Goal: Communication & Community: Share content

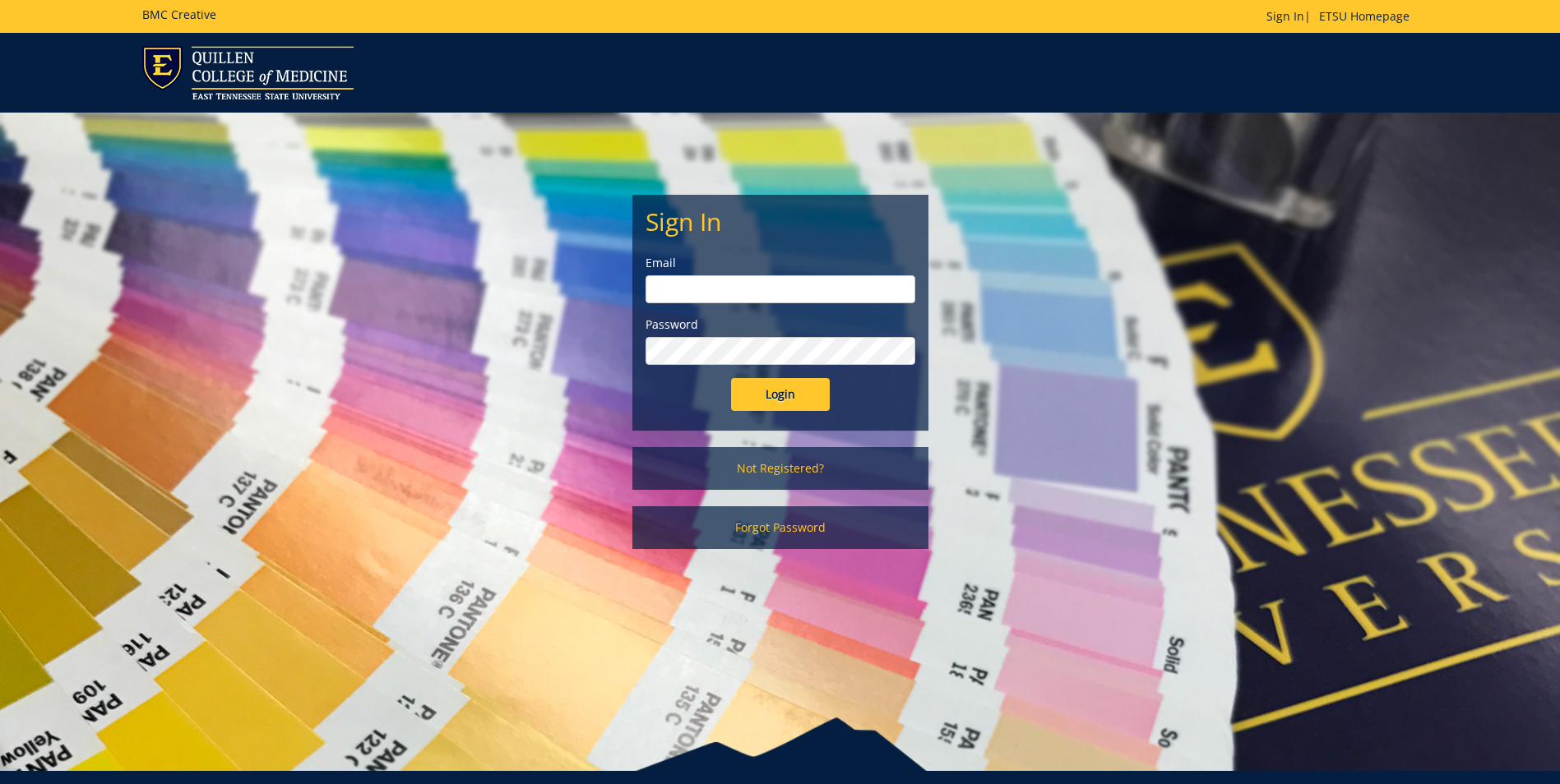
type input "[EMAIL_ADDRESS][DOMAIN_NAME]"
click at [800, 386] on input "Login" at bounding box center [780, 395] width 99 height 33
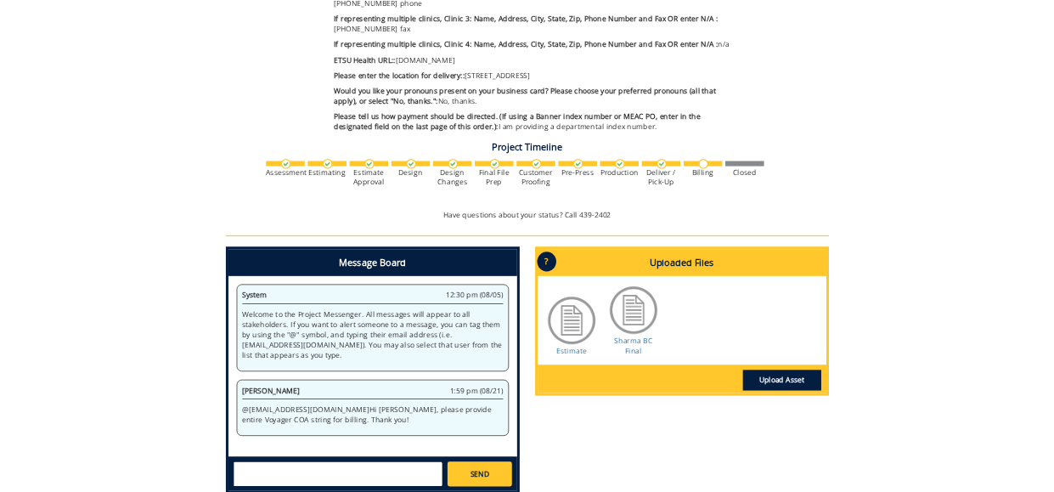
scroll to position [764, 0]
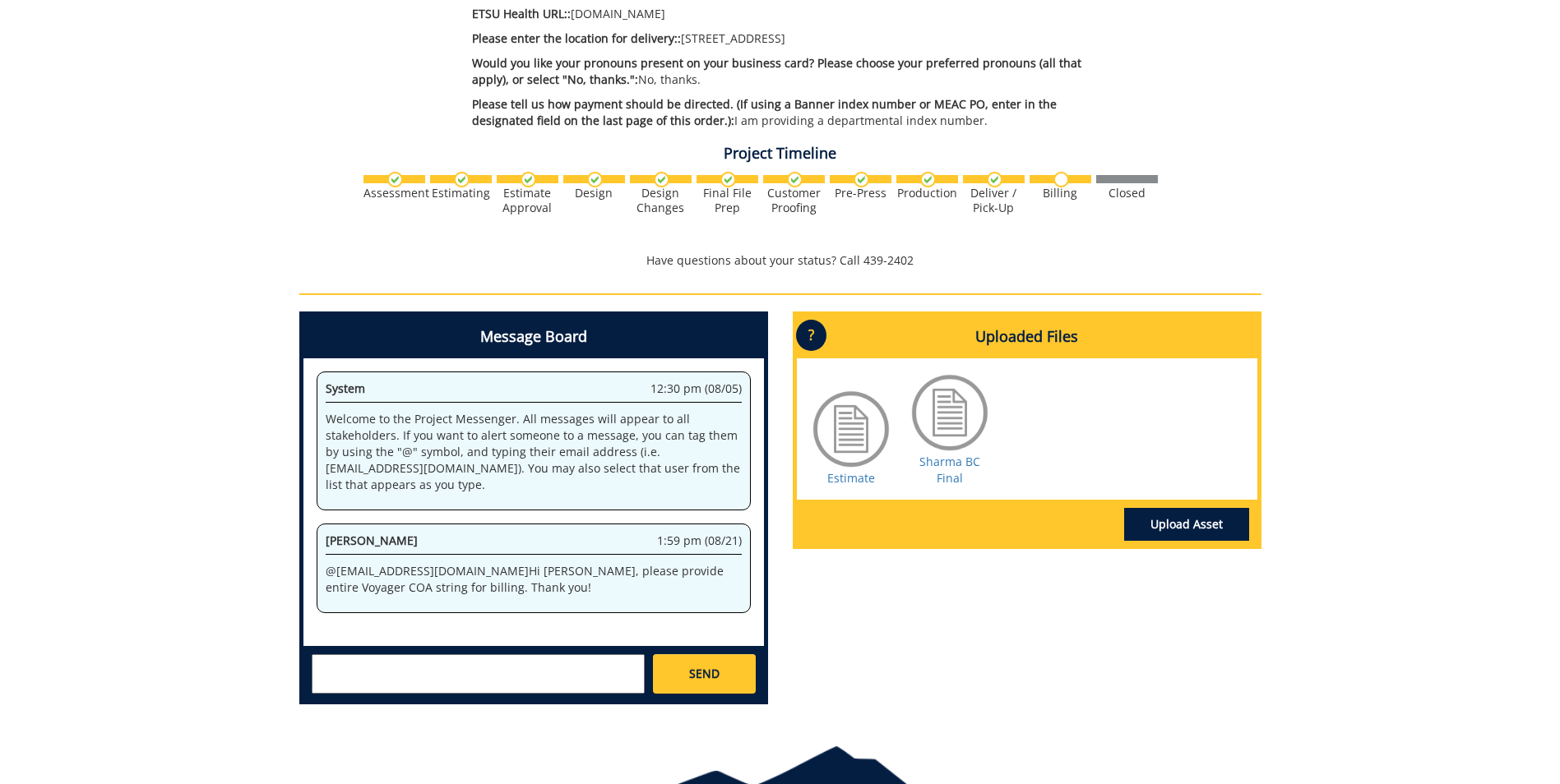
click at [352, 668] on textarea at bounding box center [478, 674] width 333 height 40
click at [435, 664] on textarea "20-62400-100000-100---200" at bounding box center [478, 674] width 333 height 40
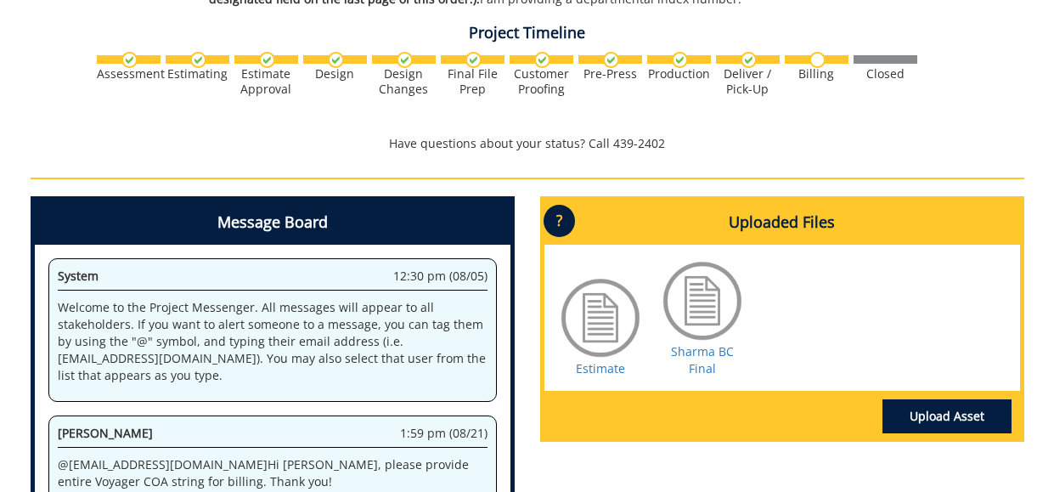
scroll to position [1104, 0]
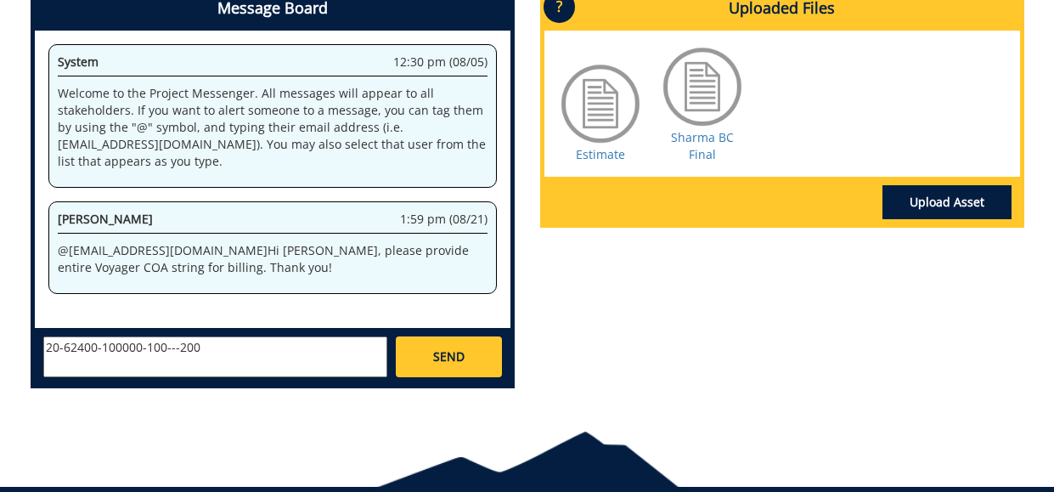
click at [168, 347] on textarea "20-62400-100000-100---200" at bounding box center [215, 356] width 344 height 41
click at [594, 154] on link "Estimate" at bounding box center [600, 154] width 49 height 16
click at [704, 137] on link "Sharma BC Final" at bounding box center [702, 145] width 63 height 33
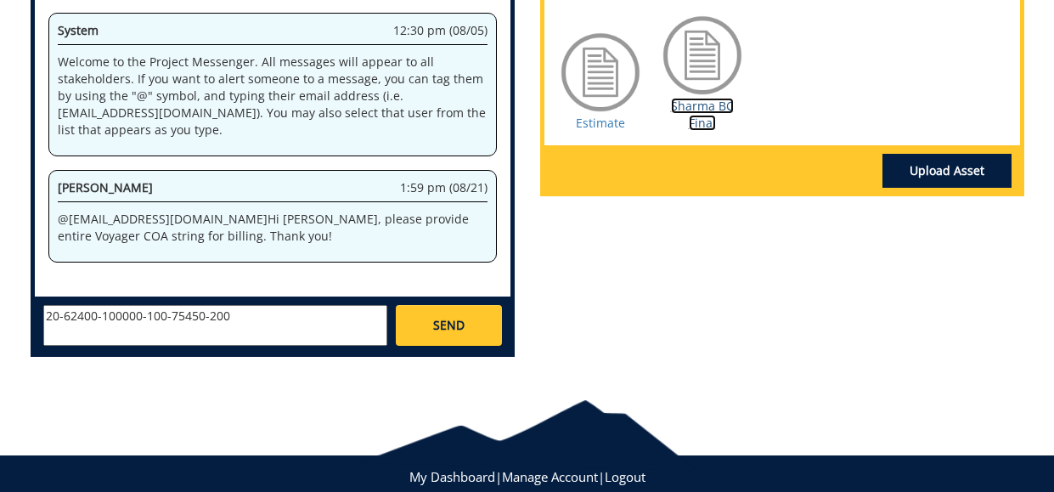
scroll to position [1179, 0]
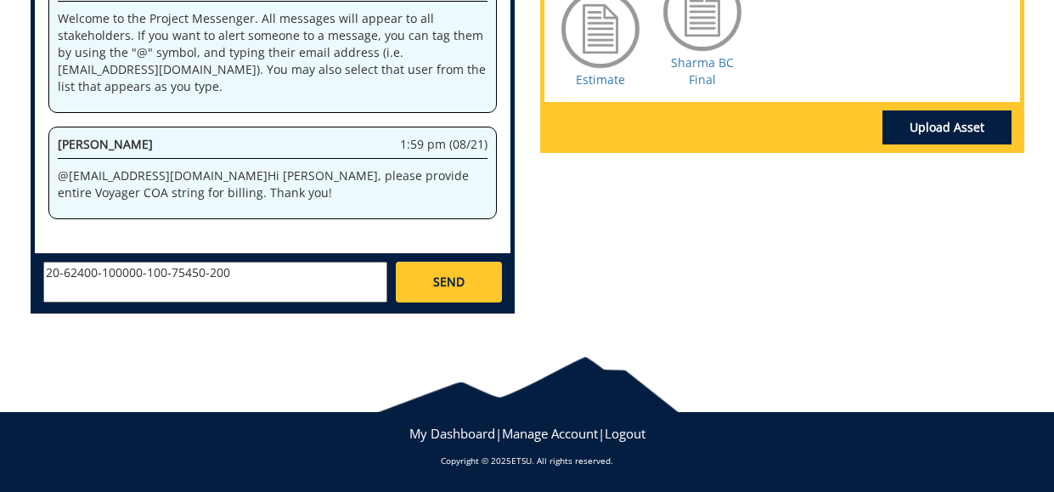
click at [256, 275] on textarea "20-62400-100000-100-75450-200" at bounding box center [215, 282] width 344 height 41
type textarea "@[EMAIL_ADDRESS][DOMAIN_NAME] 20-62400-100000-100-75450-200"
click at [437, 273] on span "SEND" at bounding box center [448, 281] width 31 height 17
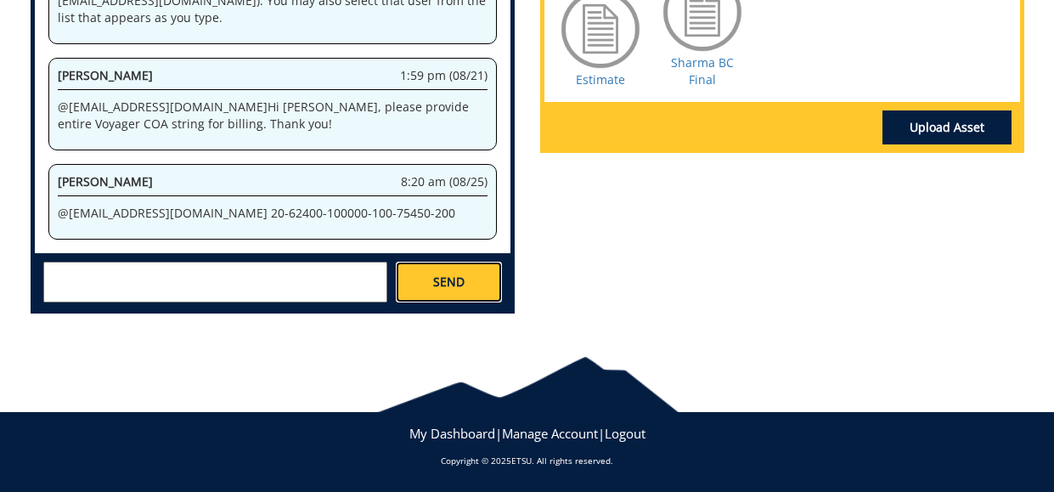
scroll to position [774, 0]
